Goal: Task Accomplishment & Management: Use online tool/utility

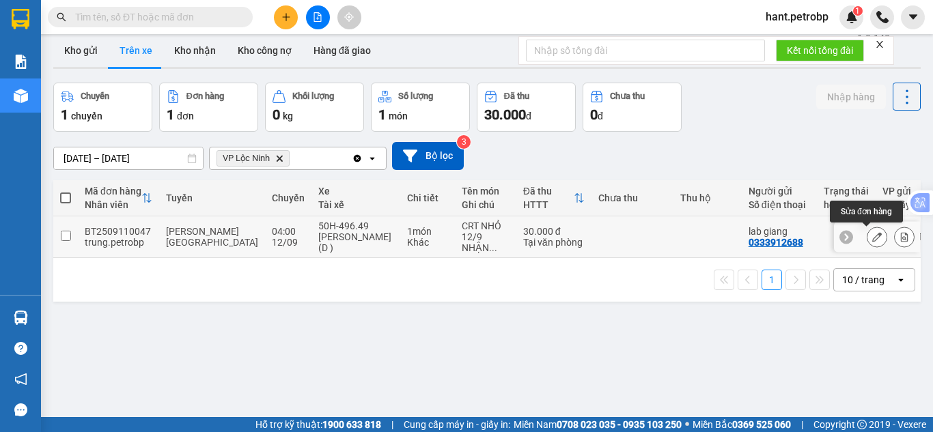
scroll to position [0, 5]
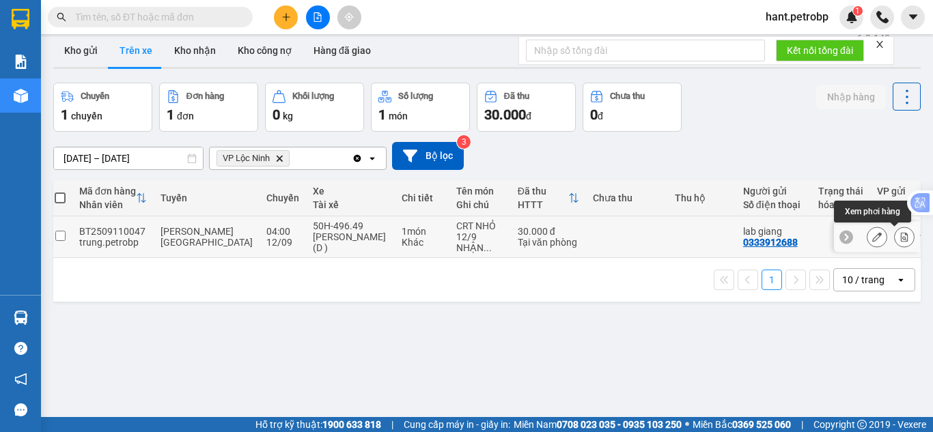
click at [895, 238] on button at bounding box center [904, 237] width 19 height 24
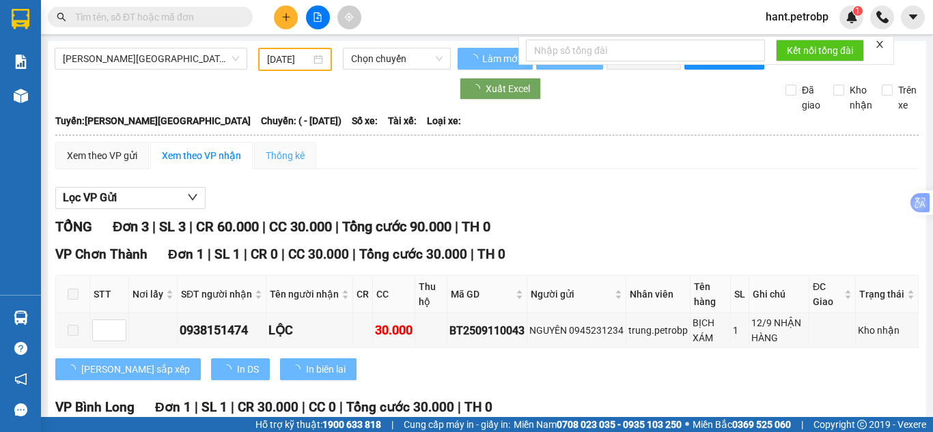
type input "[DATE]"
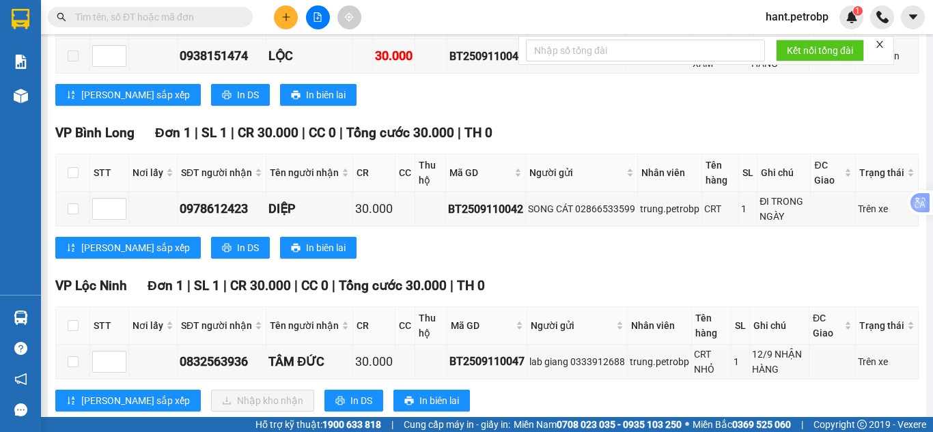
scroll to position [318, 0]
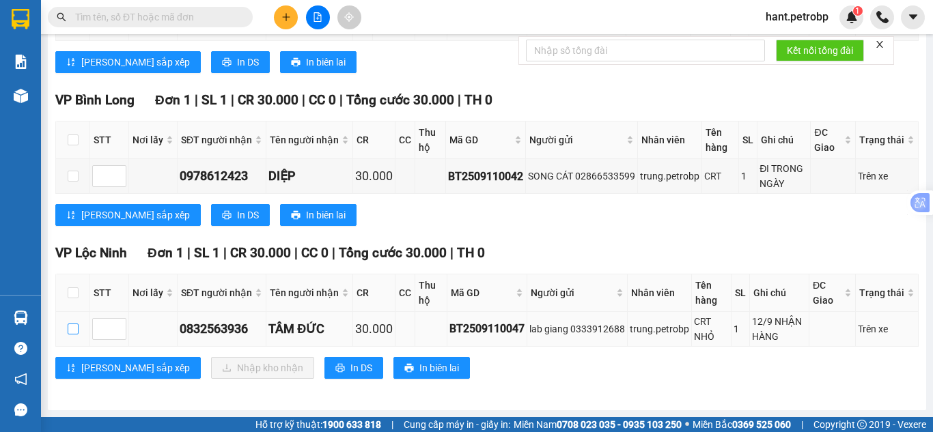
click at [73, 332] on input "checkbox" at bounding box center [73, 329] width 11 height 11
checkbox input "true"
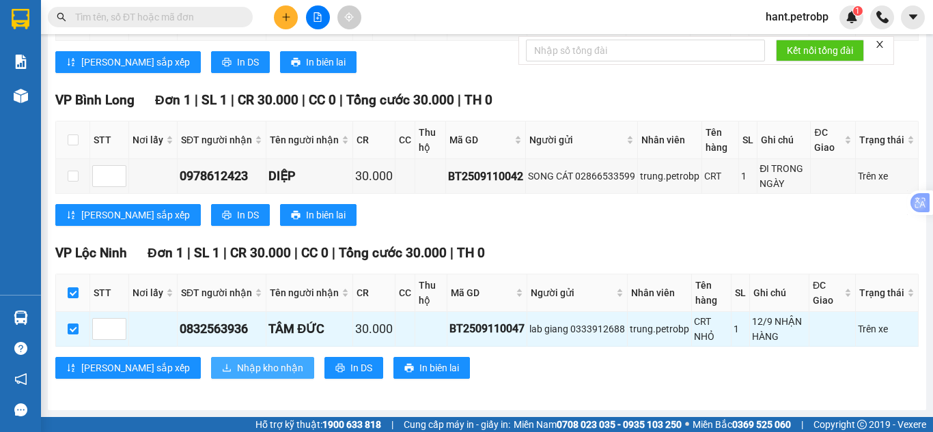
click at [237, 370] on span "Nhập kho nhận" at bounding box center [270, 368] width 66 height 15
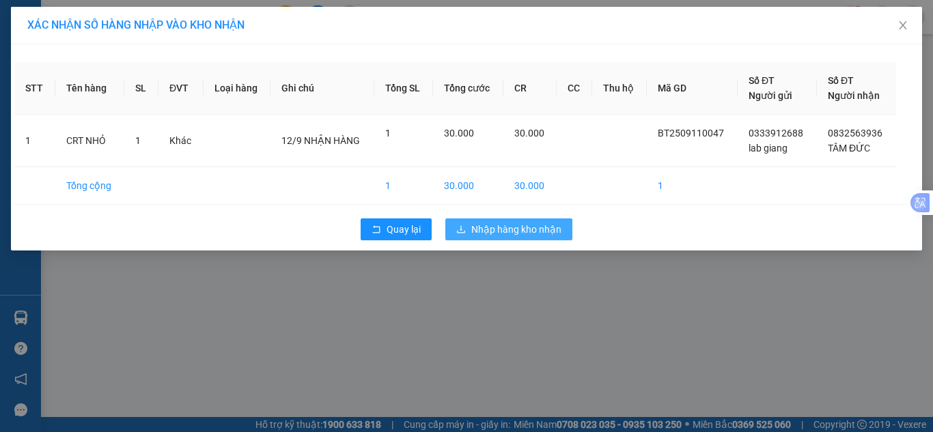
click at [547, 228] on span "Nhập hàng kho nhận" at bounding box center [516, 229] width 90 height 15
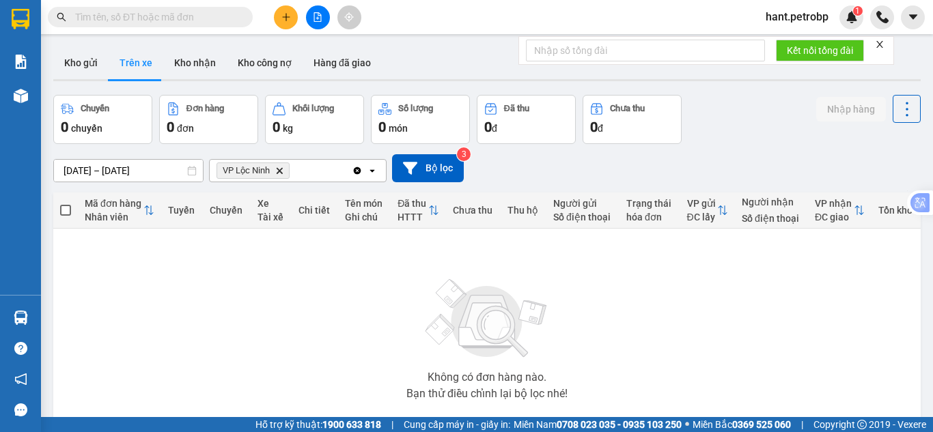
click at [139, 28] on div "Kết quả tìm kiếm ( 0 ) Bộ lọc No Data hant.petrobp 1" at bounding box center [466, 17] width 933 height 34
click at [139, 21] on input "text" at bounding box center [155, 17] width 161 height 15
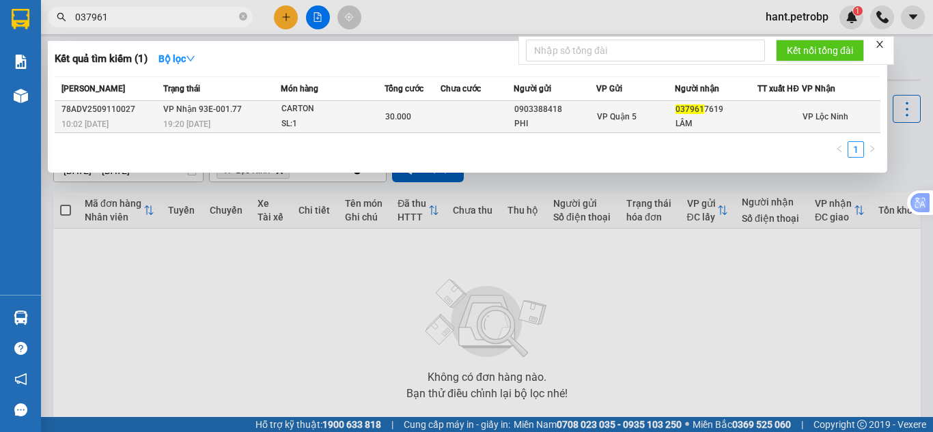
type input "037961"
click at [775, 114] on div at bounding box center [779, 117] width 43 height 14
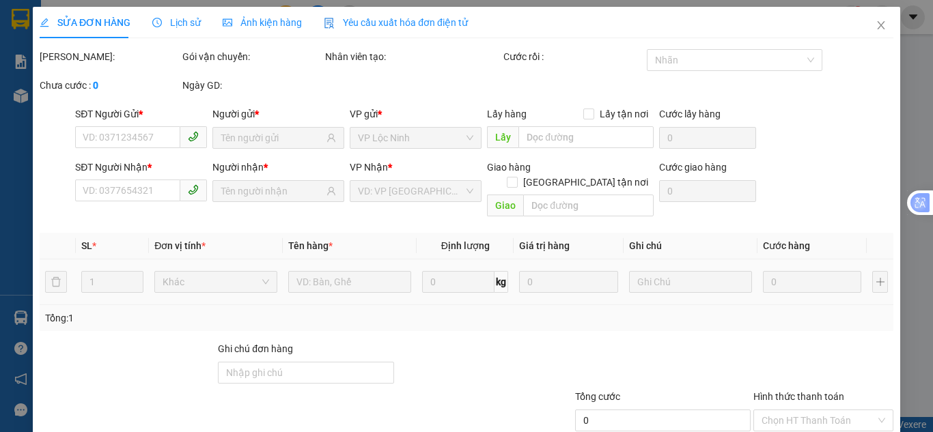
type input "0903388418"
type input "PHI"
type input "0379617619"
type input "LÂM"
type input "30.000"
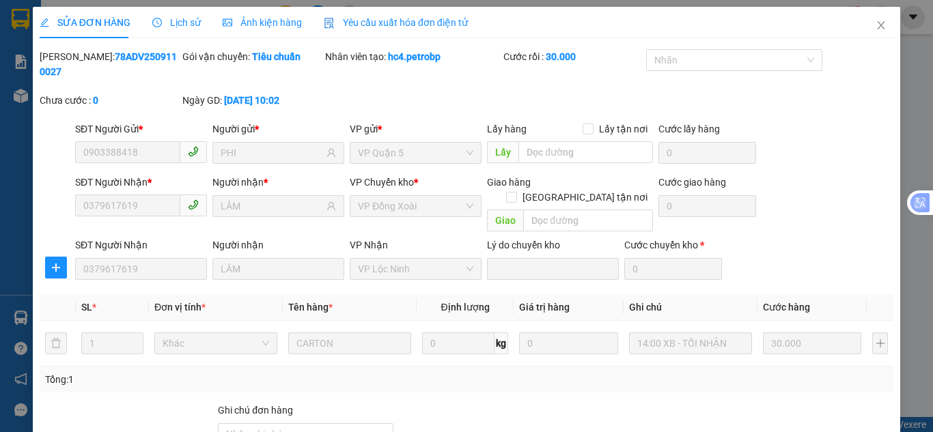
scroll to position [122, 0]
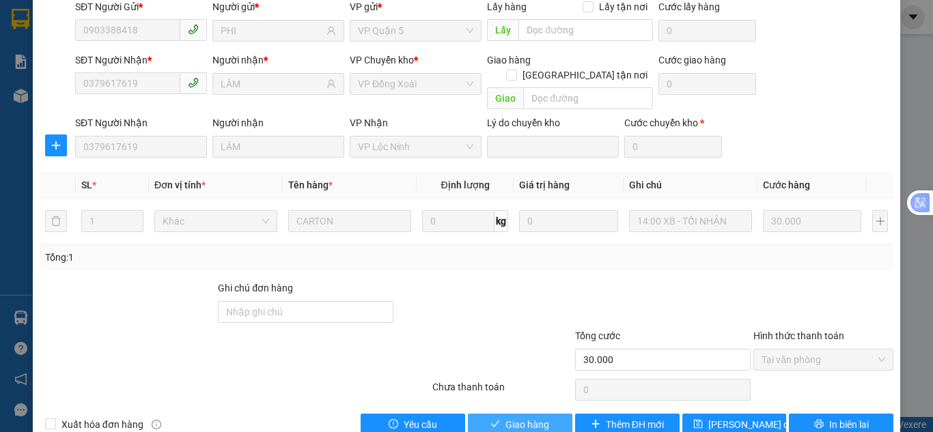
click at [491, 420] on icon "check" at bounding box center [496, 425] width 10 height 10
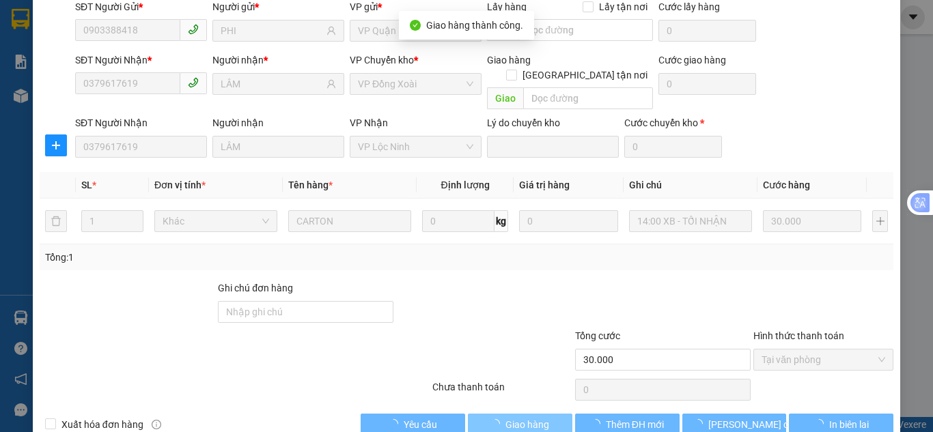
scroll to position [0, 0]
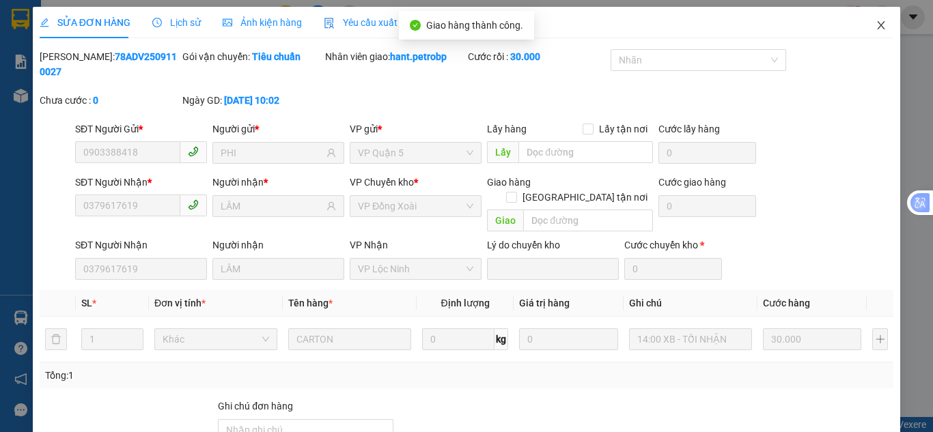
click at [876, 23] on icon "close" at bounding box center [881, 25] width 11 height 11
